Goal: Obtain resource: Obtain resource

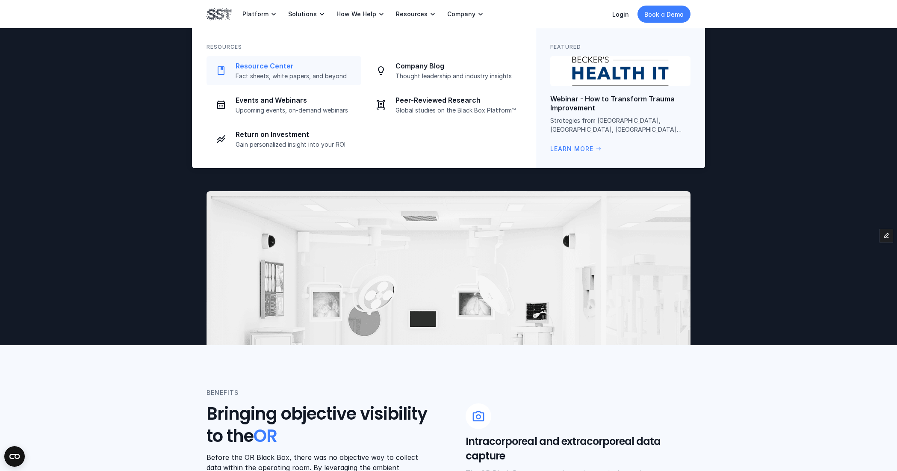
click at [309, 78] on p "Fact sheets, white papers, and beyond" at bounding box center [295, 76] width 121 height 8
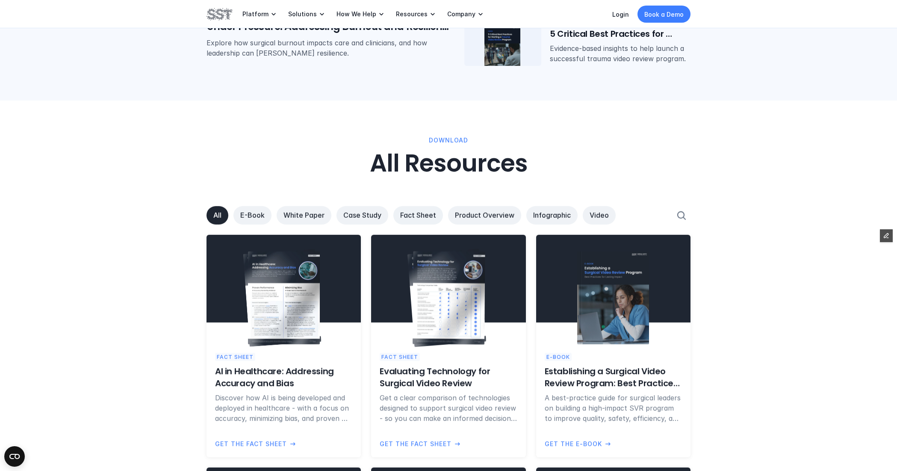
scroll to position [549, 0]
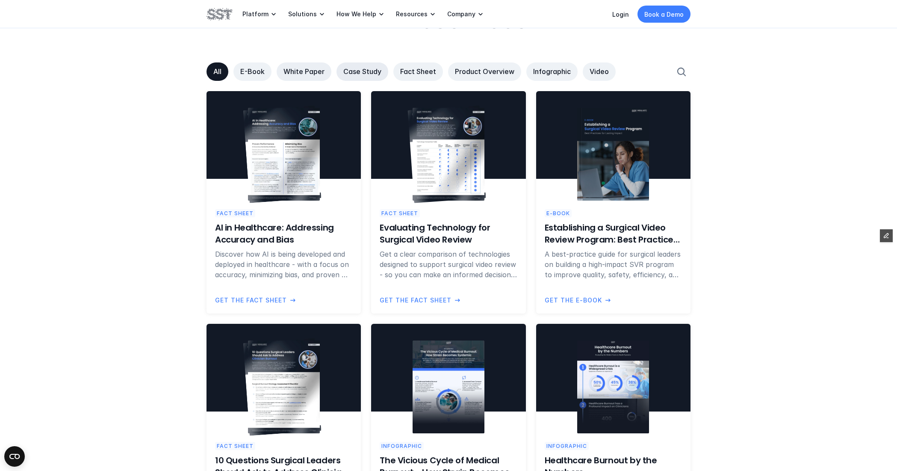
click at [377, 72] on p "Case Study" at bounding box center [362, 71] width 38 height 9
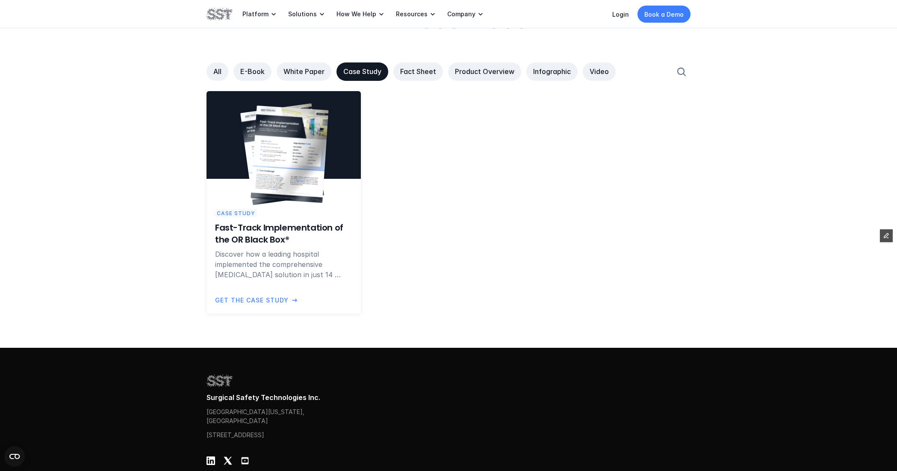
click at [271, 185] on img at bounding box center [289, 153] width 78 height 97
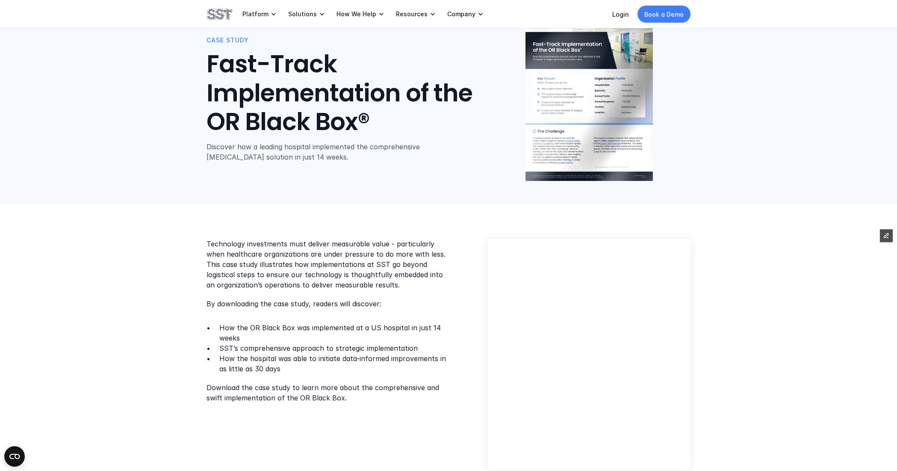
scroll to position [41, 0]
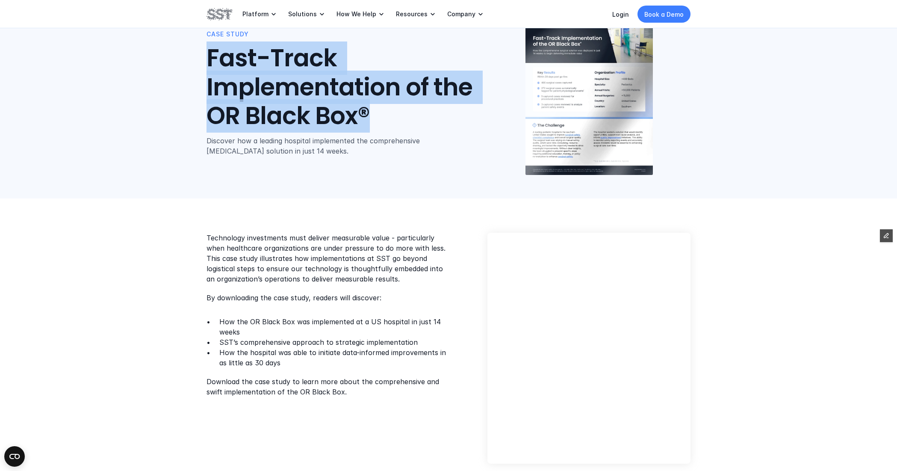
drag, startPoint x: 211, startPoint y: 54, endPoint x: 391, endPoint y: 109, distance: 188.7
click at [391, 109] on h1 "Fast-Track Implementation of the OR Black Box®" at bounding box center [346, 87] width 281 height 86
copy h1 "Fast-Track Implementation of the OR Black Box®"
